Goal: Obtain resource: Obtain resource

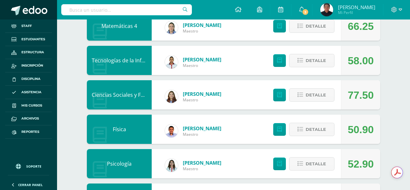
click at [38, 10] on span at bounding box center [35, 11] width 25 height 10
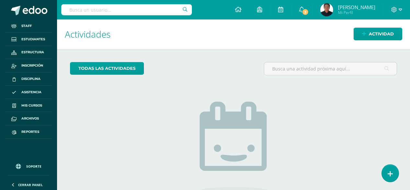
click at [94, 6] on input "text" at bounding box center [126, 9] width 131 height 11
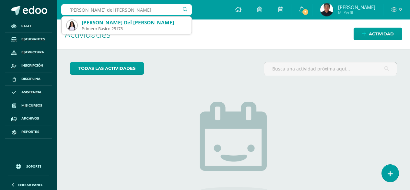
type input "Lucero del Carmen Torres"
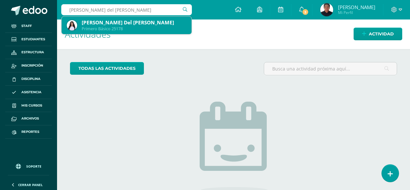
click at [110, 23] on div "[PERSON_NAME] Del [PERSON_NAME]" at bounding box center [134, 22] width 105 height 7
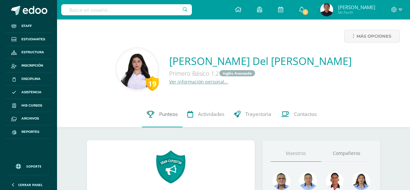
click at [167, 119] on link "Punteos" at bounding box center [162, 114] width 41 height 26
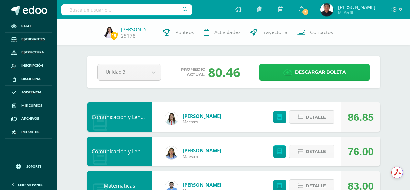
click at [275, 66] on link "Descargar boleta" at bounding box center [315, 72] width 111 height 17
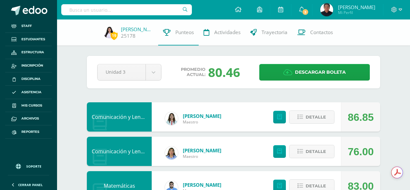
click at [98, 8] on input "text" at bounding box center [126, 9] width 131 height 11
type input "Yamileth Alejandra"
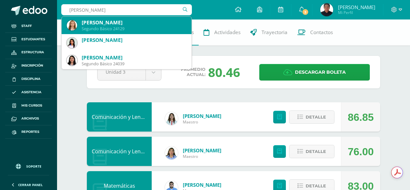
click at [127, 29] on div "Segundo Básico 24129" at bounding box center [134, 29] width 105 height 6
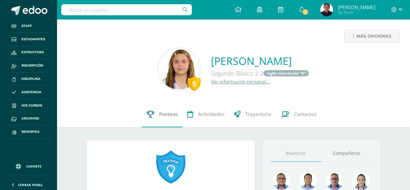
click at [159, 123] on link "Punteos" at bounding box center [162, 114] width 41 height 26
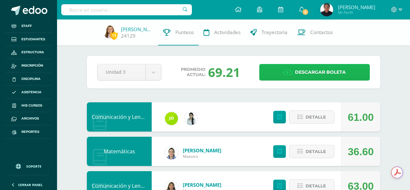
click at [294, 68] on link "Descargar boleta" at bounding box center [315, 72] width 111 height 17
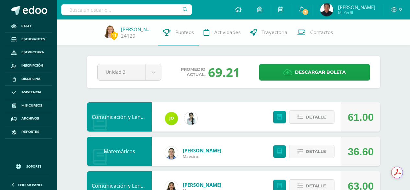
click at [98, 14] on input "text" at bounding box center [126, 9] width 131 height 11
type input "José Pablo Mejía"
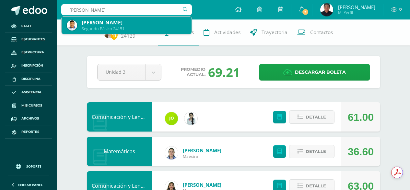
click at [102, 24] on div "José Pablo Mejía Ramírez" at bounding box center [134, 22] width 105 height 7
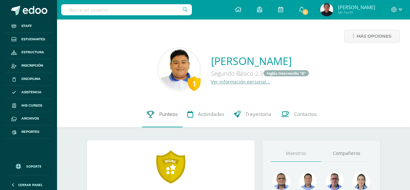
click at [166, 109] on link "Punteos" at bounding box center [162, 114] width 41 height 26
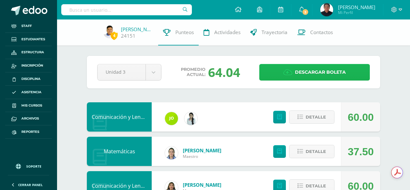
click at [306, 67] on span "Descargar boleta" at bounding box center [320, 72] width 51 height 16
